Goal: Information Seeking & Learning: Learn about a topic

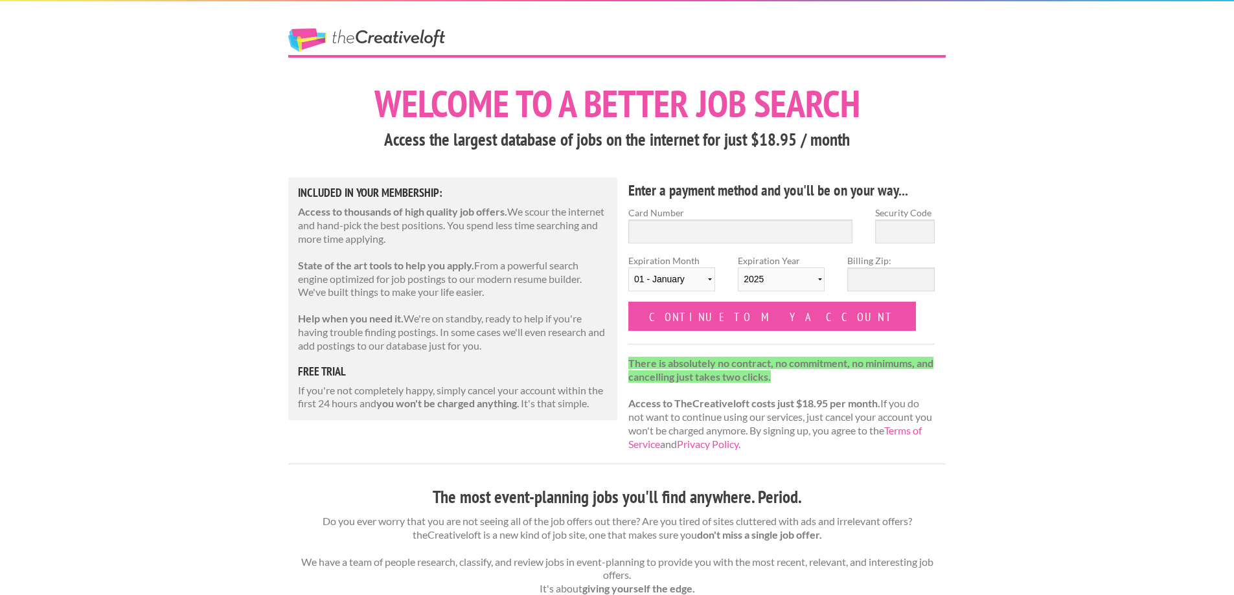
click at [369, 34] on link "The Creative Loft" at bounding box center [366, 39] width 157 height 23
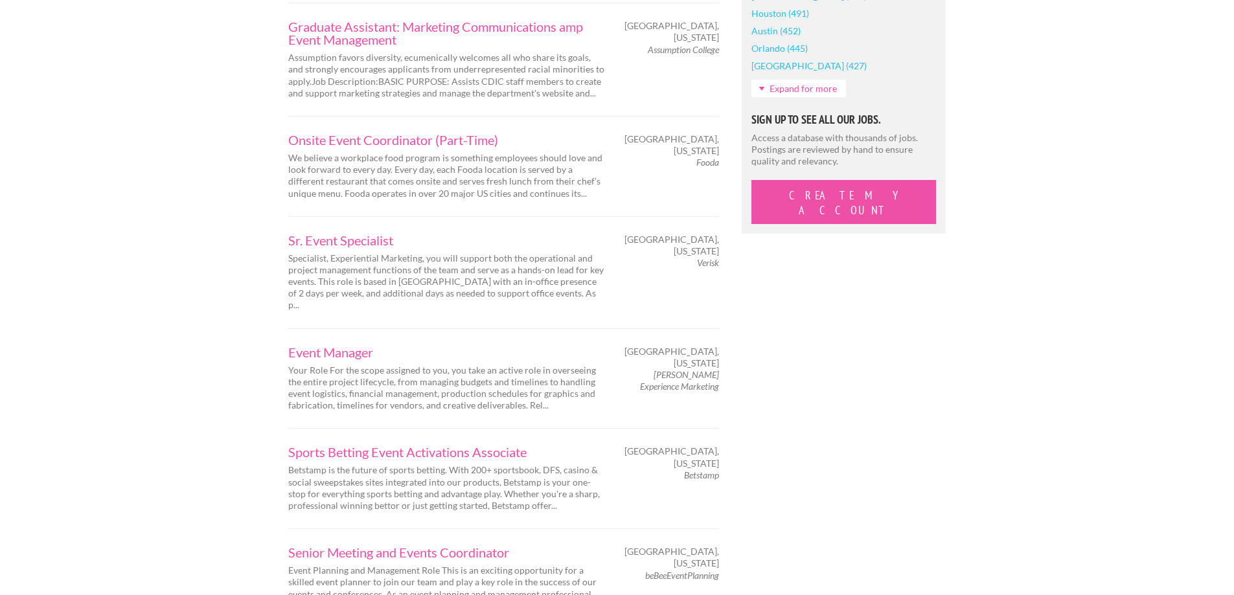
scroll to position [1231, 0]
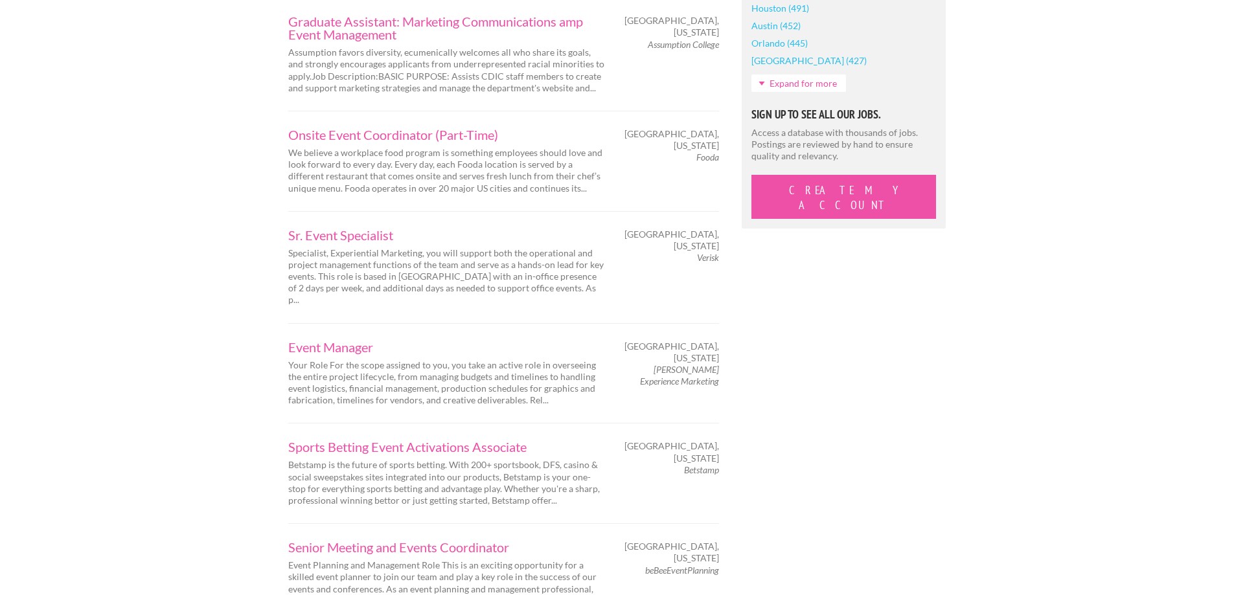
click at [659, 364] on em "George P. Johnson Experience Marketing" at bounding box center [679, 375] width 79 height 23
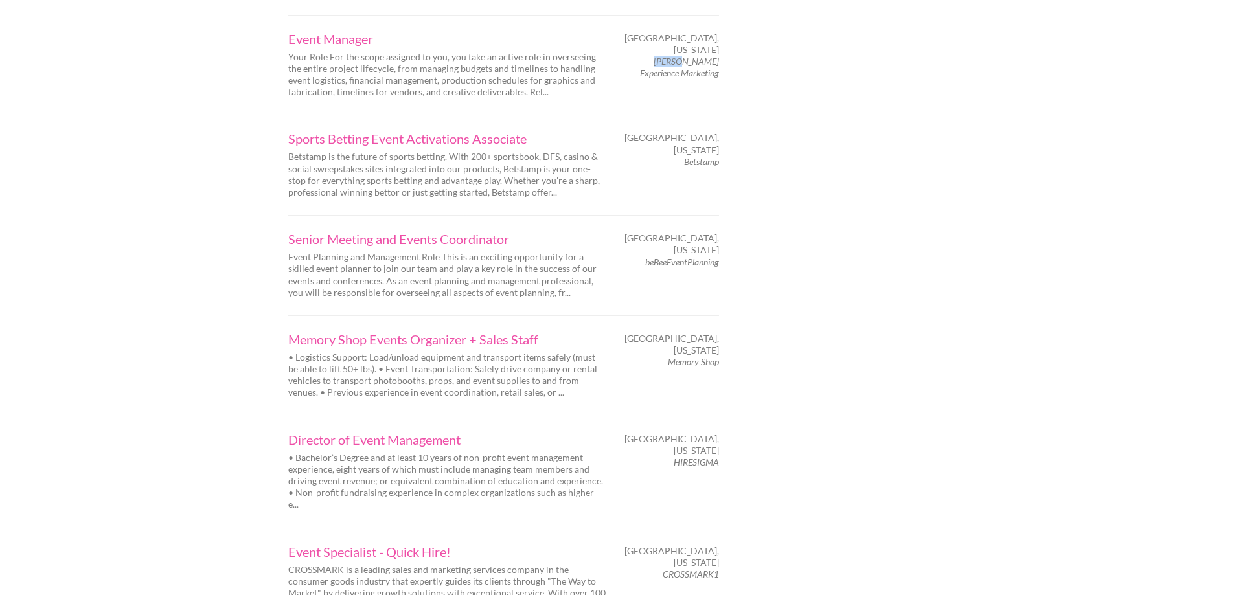
scroll to position [1539, 0]
click at [653, 256] on em "beBeeEventPlanning" at bounding box center [682, 261] width 74 height 11
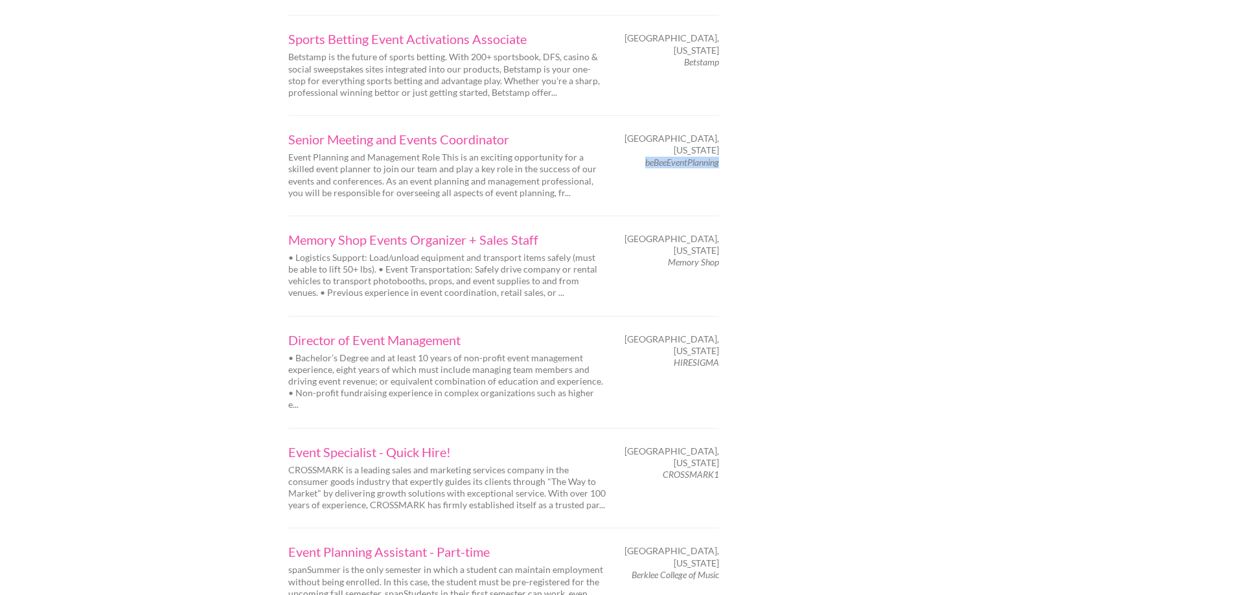
scroll to position [1642, 0]
click at [690, 354] on em "HIRESIGMA" at bounding box center [696, 359] width 45 height 11
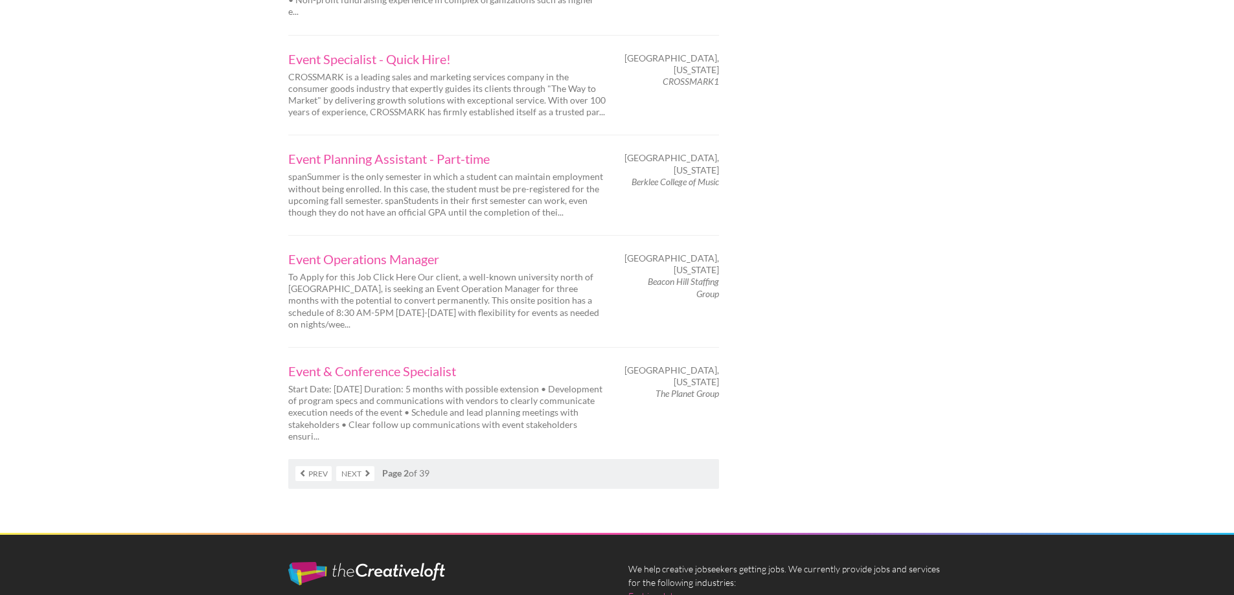
scroll to position [2032, 0]
click at [662, 387] on em "The Planet Group" at bounding box center [686, 392] width 63 height 11
click at [356, 466] on link "Next" at bounding box center [355, 473] width 38 height 15
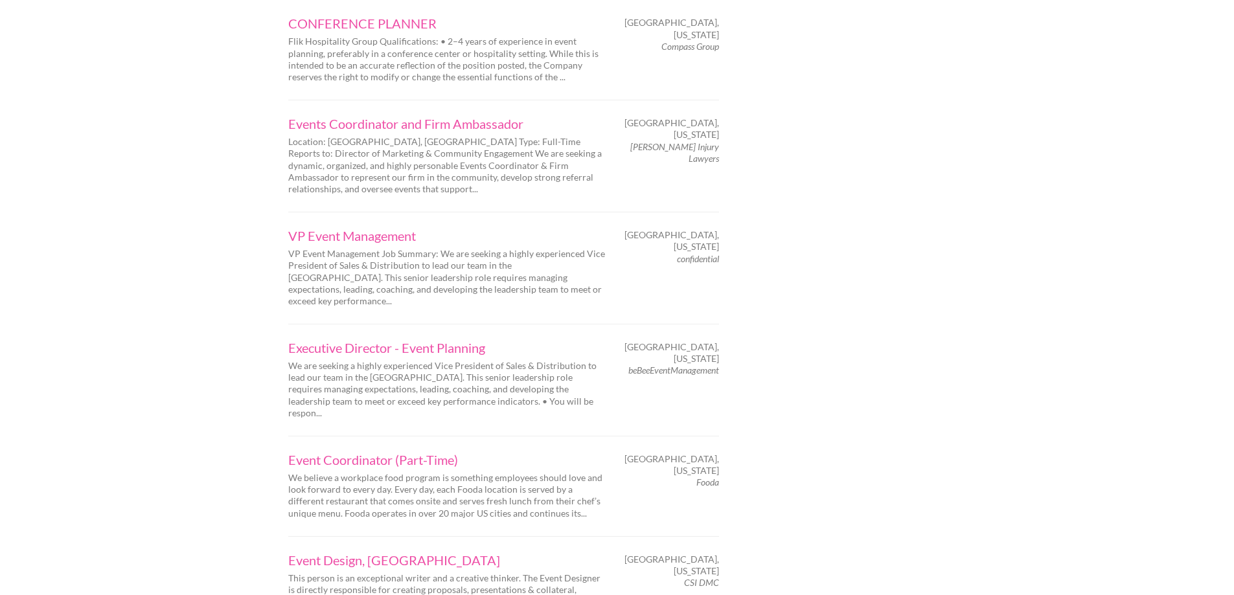
scroll to position [1910, 0]
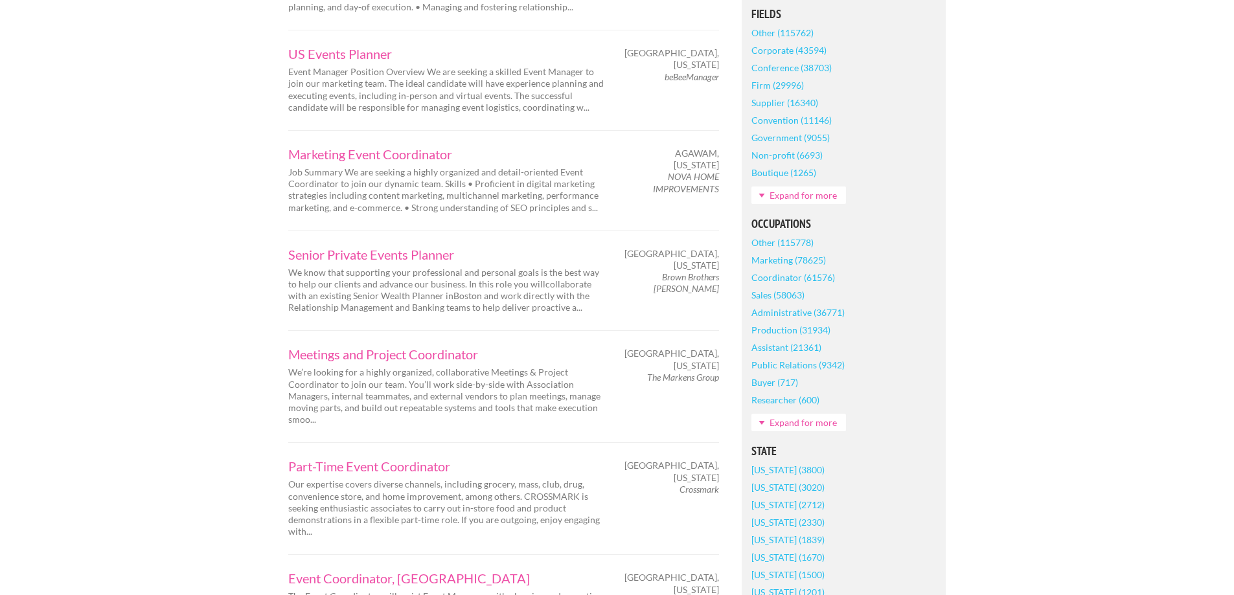
scroll to position [437, 0]
click at [657, 378] on em "The Markens Group" at bounding box center [683, 376] width 72 height 11
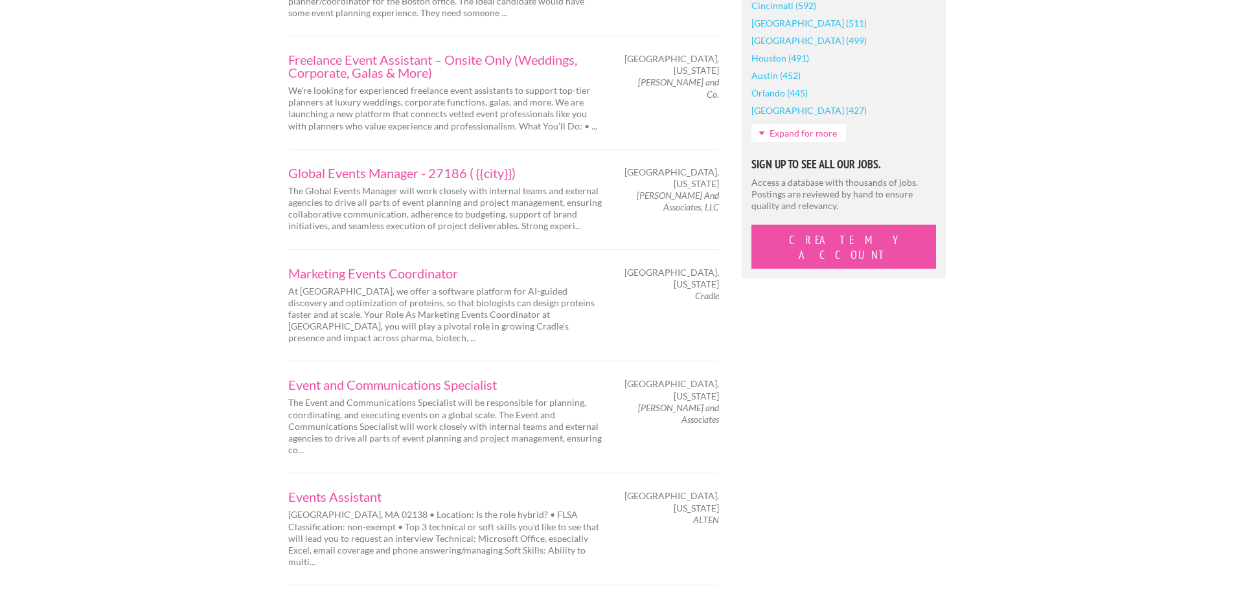
scroll to position [1181, 0]
click at [654, 402] on em "Daley and Associates" at bounding box center [678, 413] width 81 height 23
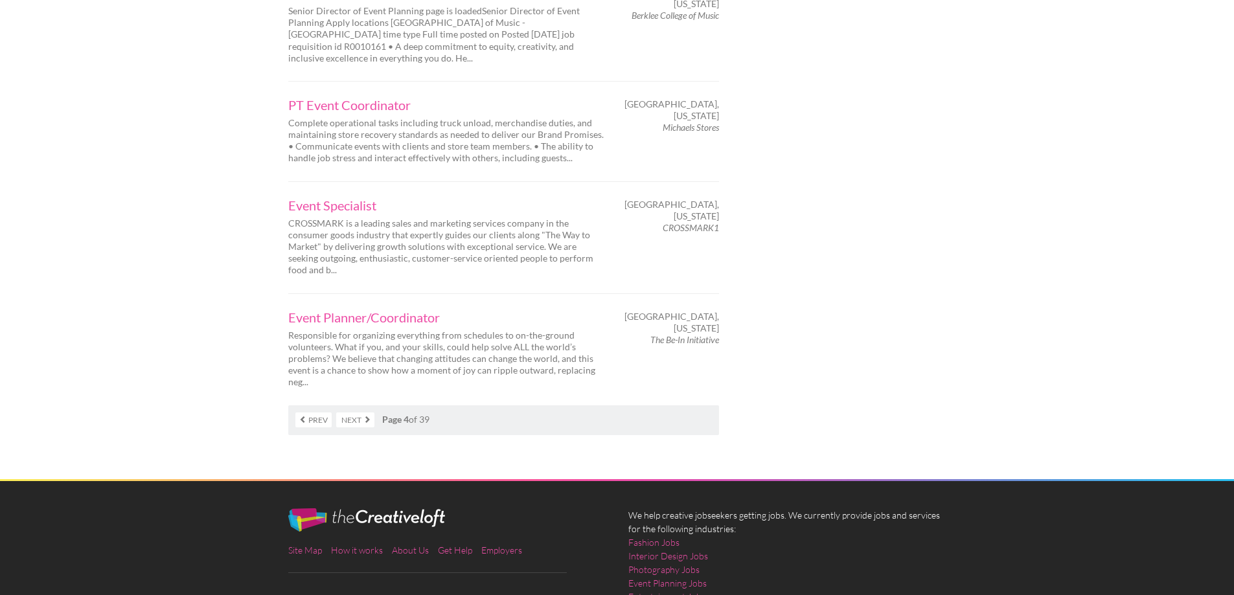
scroll to position [2159, 0]
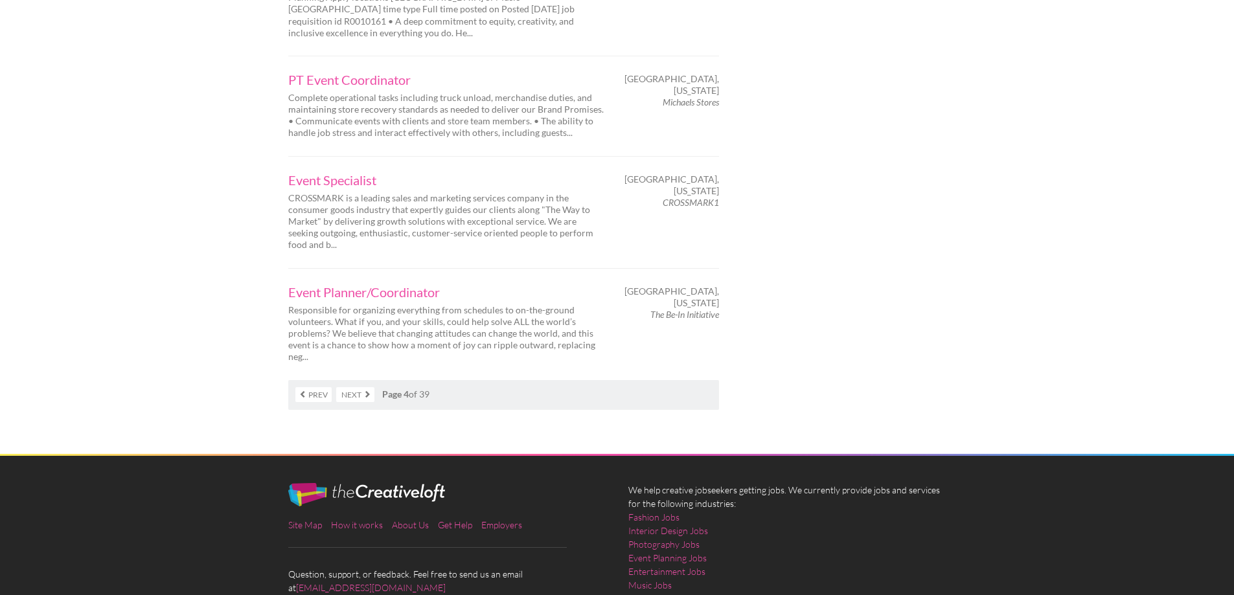
click at [359, 387] on link "Next" at bounding box center [355, 394] width 38 height 15
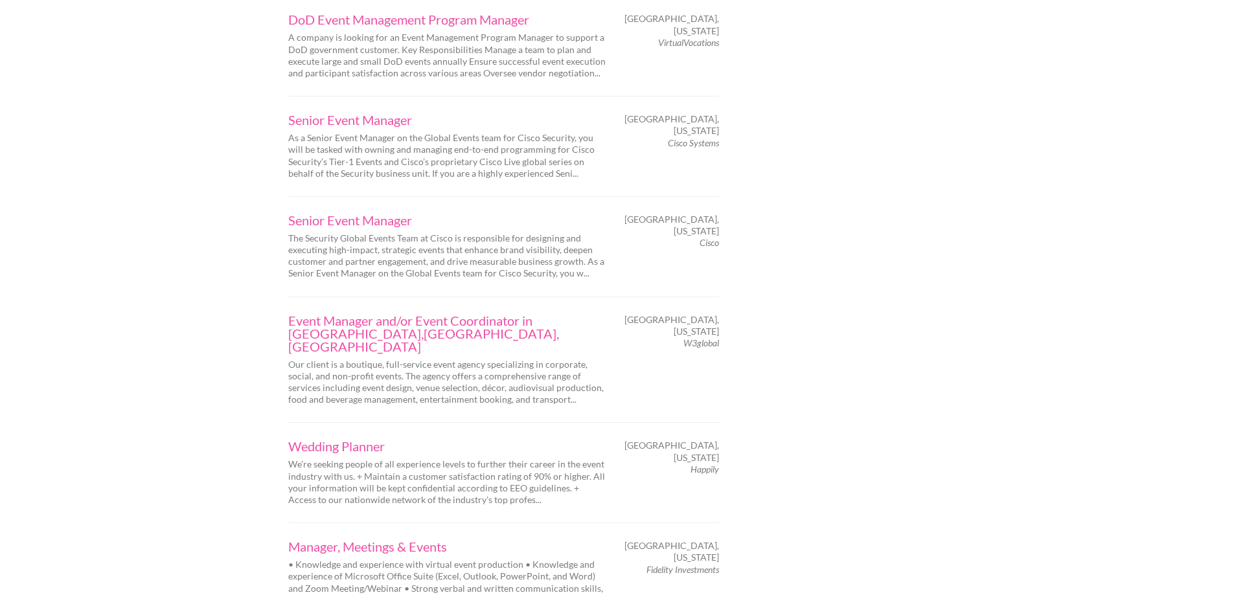
scroll to position [1742, 0]
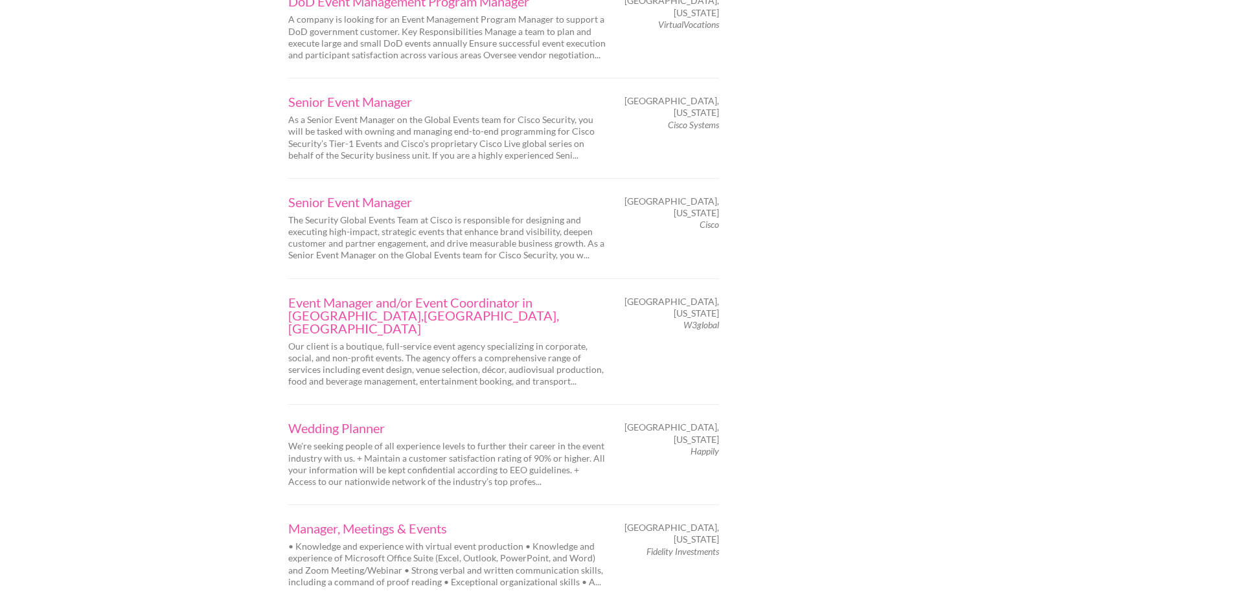
click at [684, 319] on em "W3global" at bounding box center [701, 324] width 36 height 11
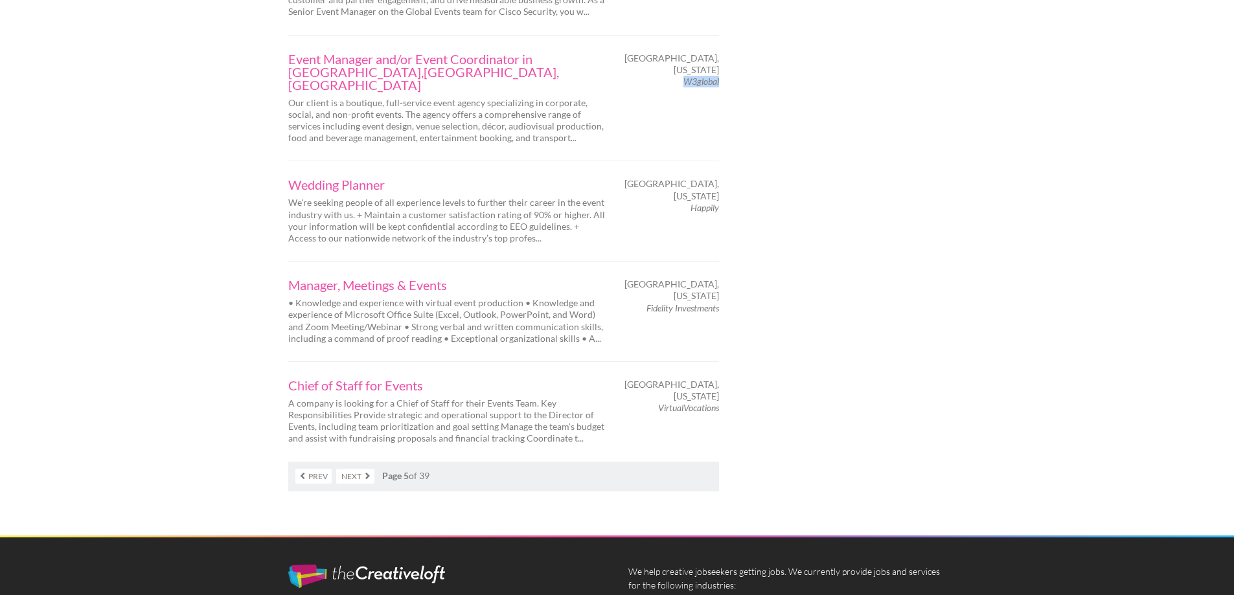
scroll to position [1988, 0]
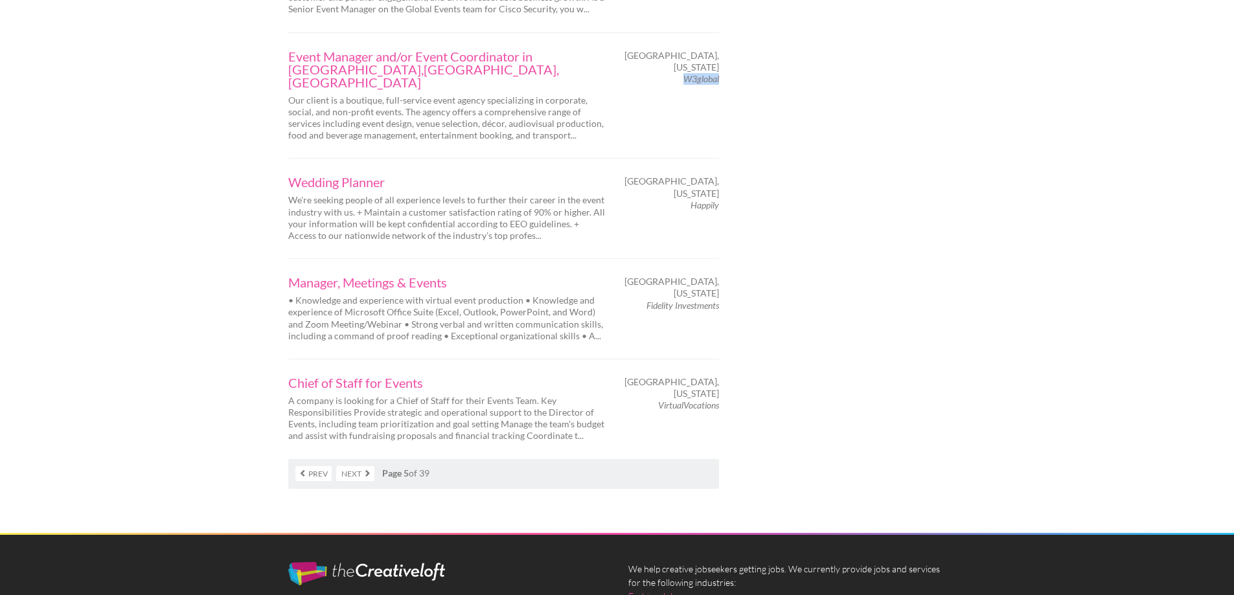
click at [356, 466] on link "Next" at bounding box center [355, 473] width 38 height 15
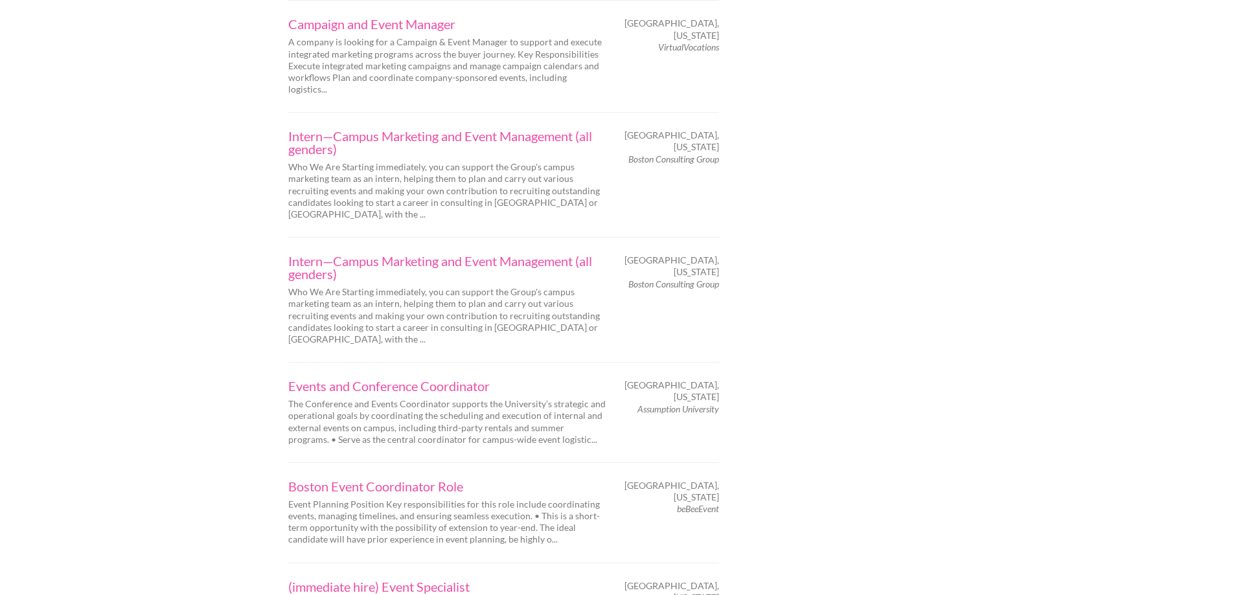
scroll to position [1753, 0]
click at [660, 278] on em "Boston Consulting Group" at bounding box center [673, 283] width 91 height 11
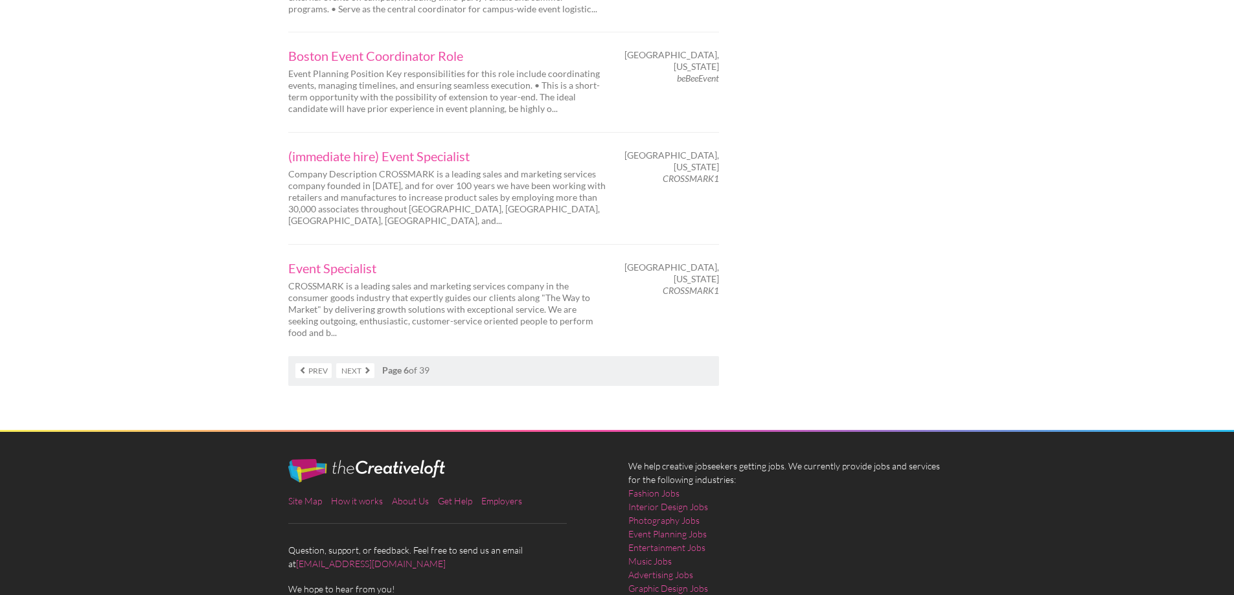
scroll to position [2184, 0]
